Goal: Information Seeking & Learning: Understand process/instructions

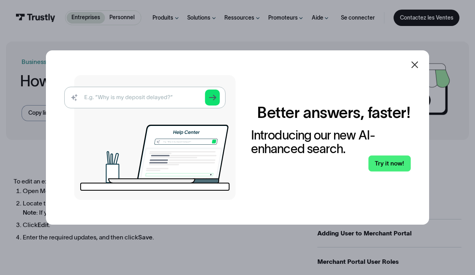
click at [420, 66] on icon at bounding box center [415, 65] width 10 height 10
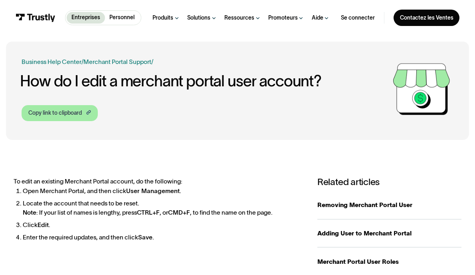
click at [71, 116] on div "Copy link to clipboard" at bounding box center [55, 113] width 54 height 8
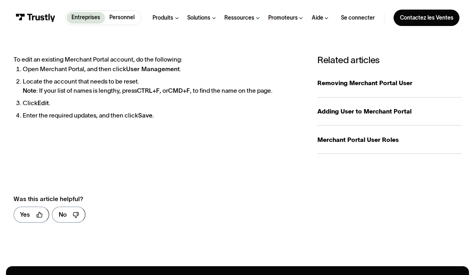
scroll to position [125, 0]
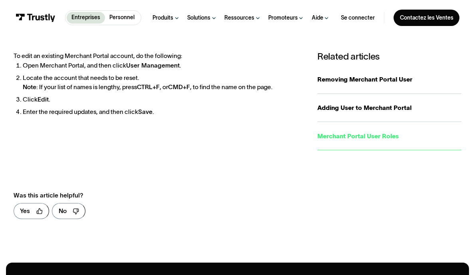
click at [382, 138] on div "Merchant Portal User Roles" at bounding box center [390, 135] width 144 height 9
